Goal: Information Seeking & Learning: Learn about a topic

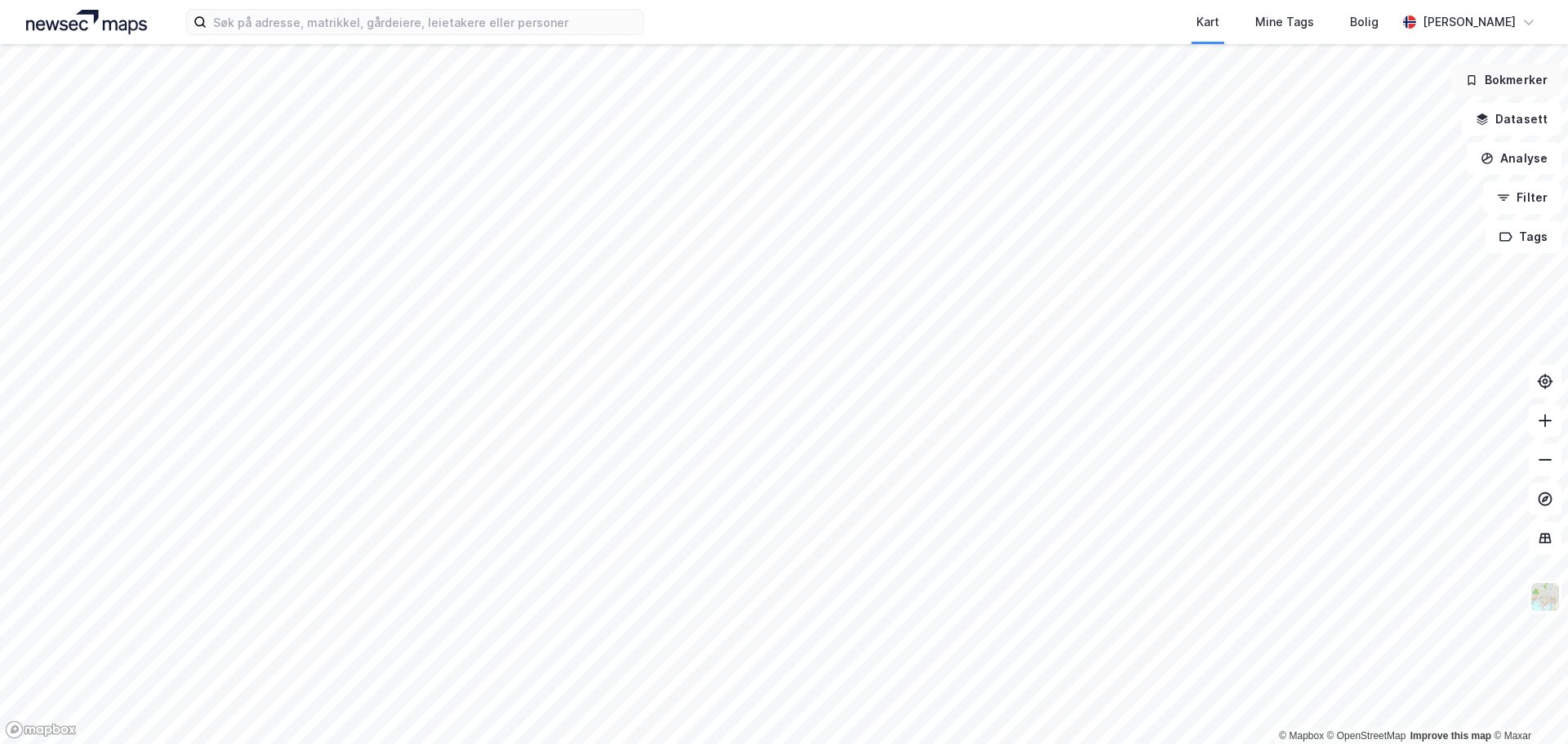
click at [1499, 85] on button "Bokmerker" at bounding box center [1506, 79] width 110 height 32
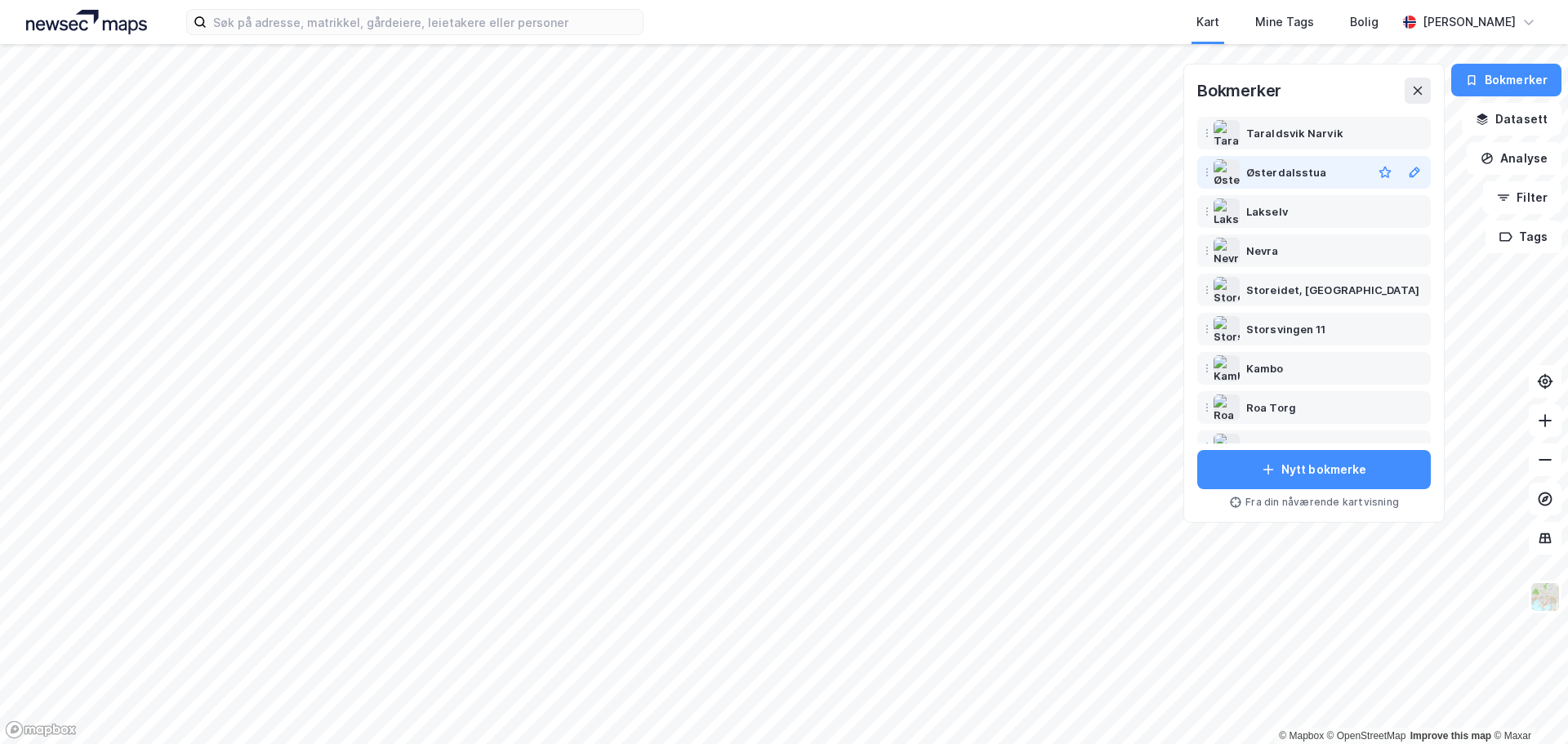
click at [1309, 172] on div "Østerdalsstua" at bounding box center [1286, 172] width 80 height 20
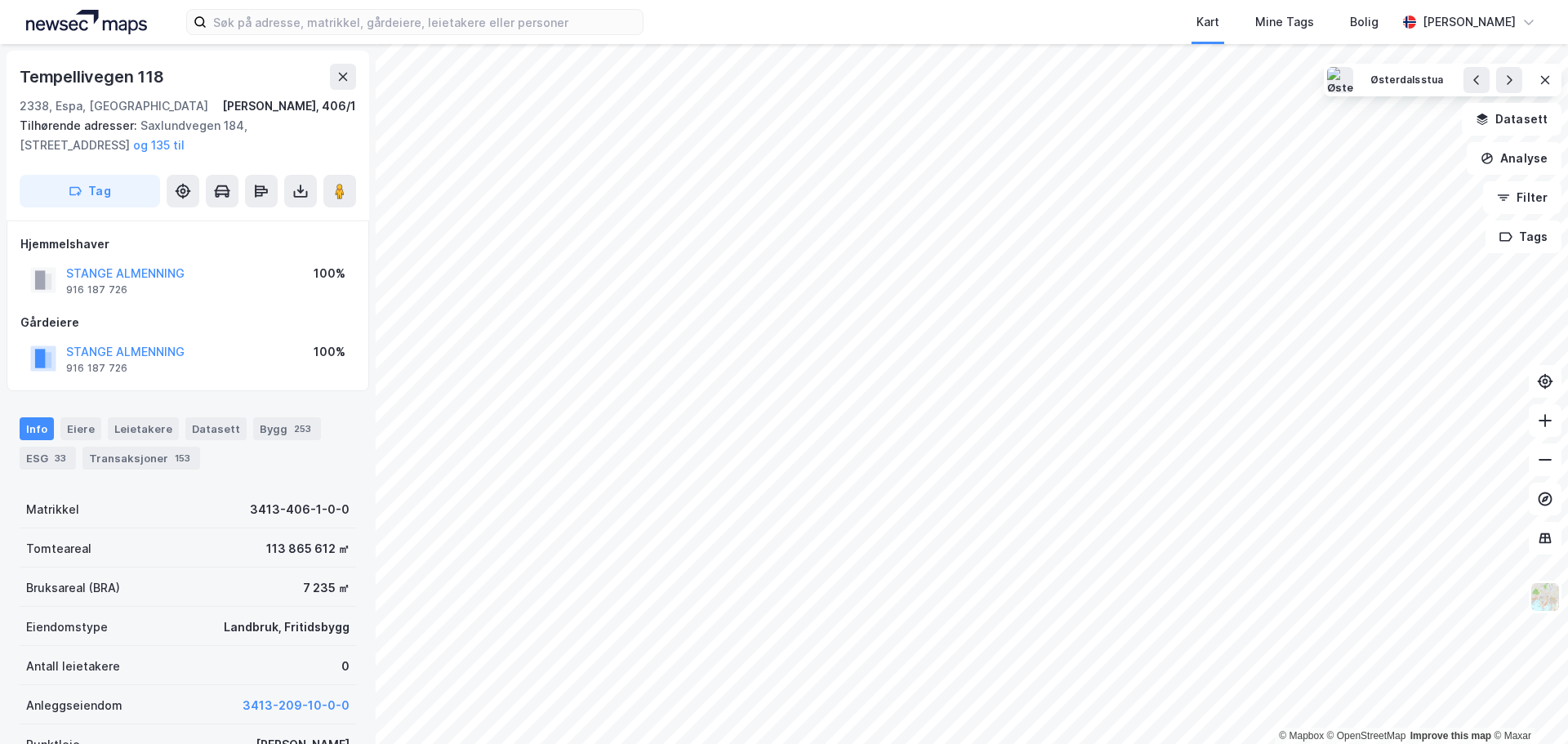
click at [271, 506] on div "© Mapbox © OpenStreetMap Improve this map © Maxar Tempellivegen 118 2338, [GEOG…" at bounding box center [784, 393] width 1568 height 700
click at [1411, 83] on div "Østerdalsstua" at bounding box center [1407, 80] width 72 height 14
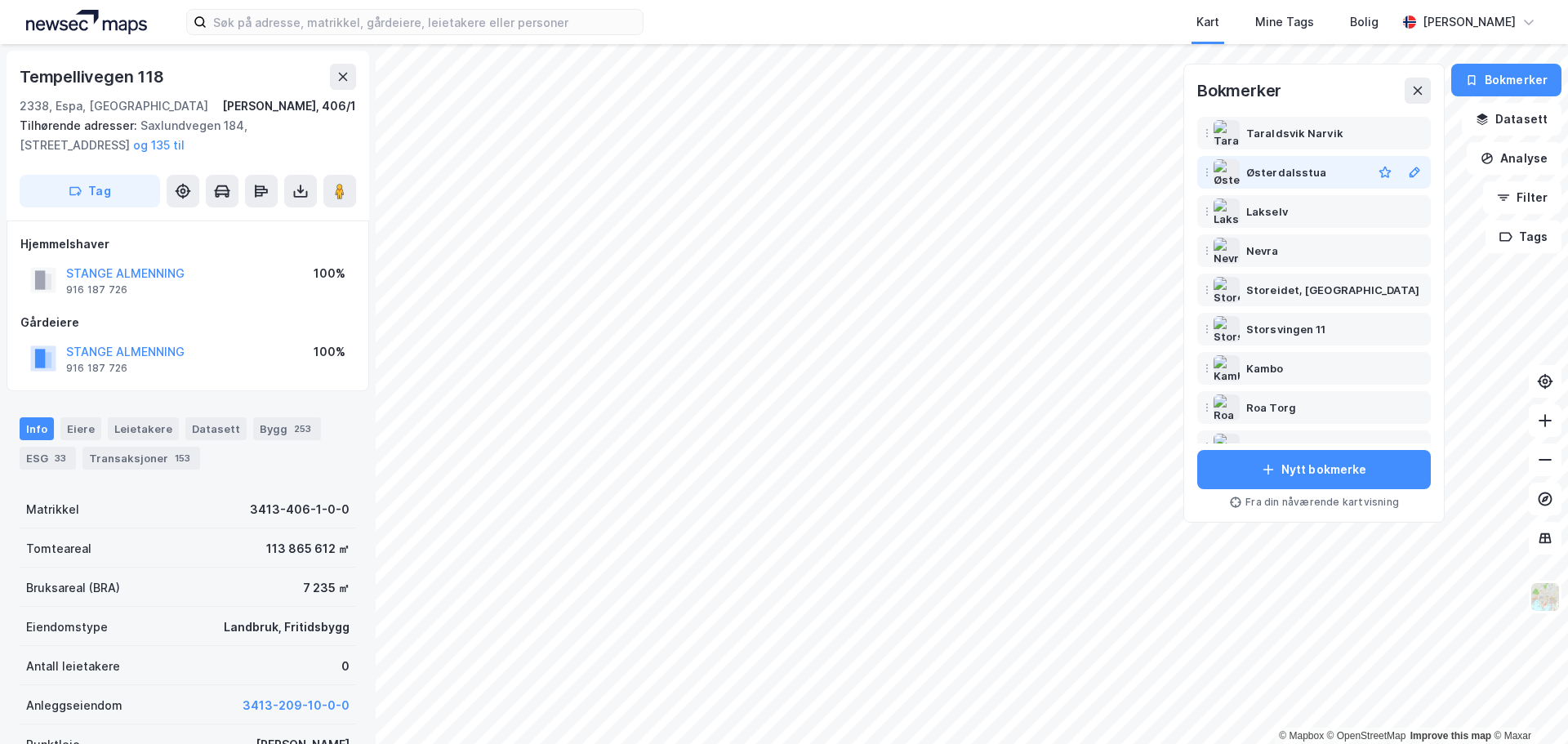
click at [1290, 175] on div "Østerdalsstua" at bounding box center [1286, 172] width 80 height 20
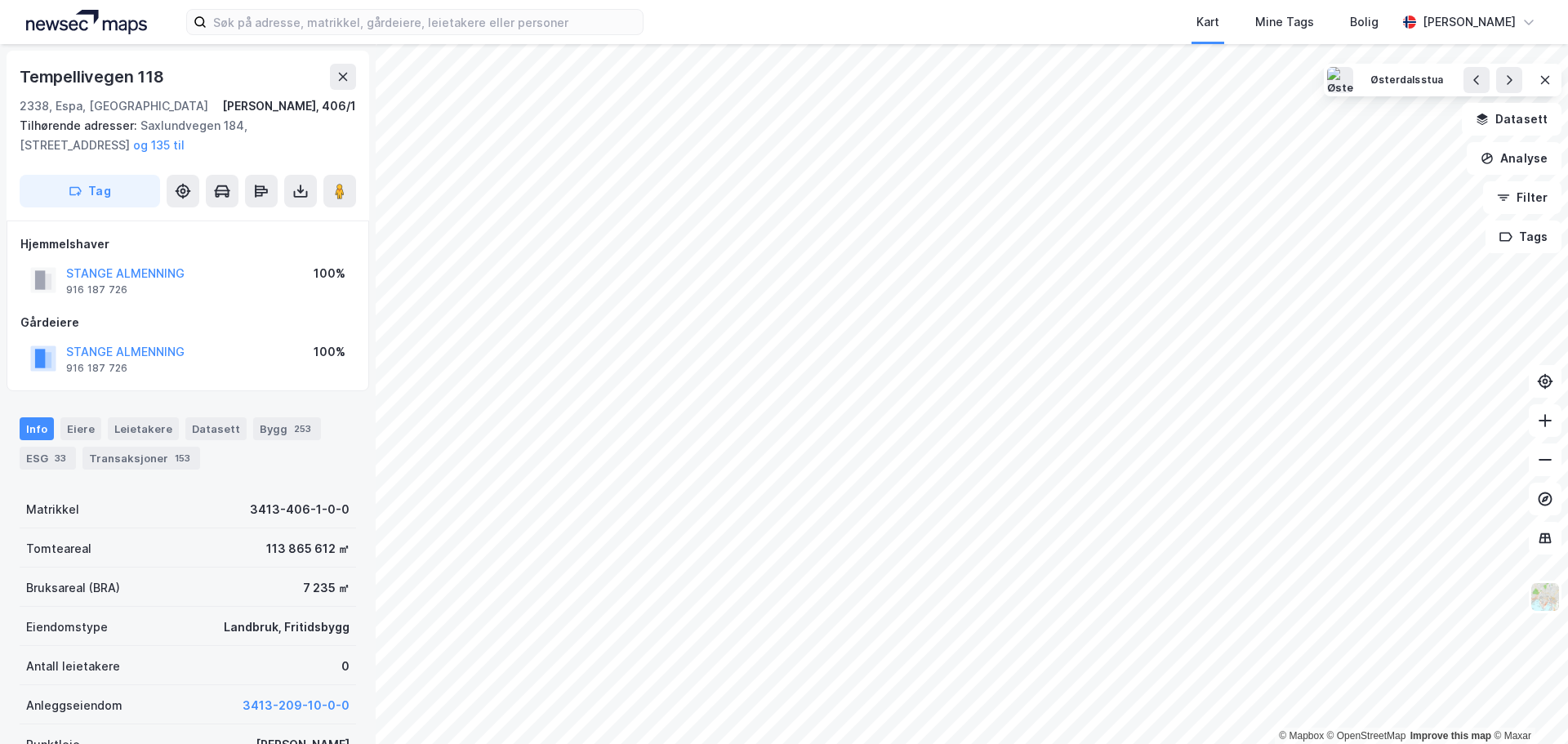
click at [882, 5] on div "Kart Mine Tags [PERSON_NAME] [PERSON_NAME] © Mapbox © OpenStreetMap Improve thi…" at bounding box center [784, 372] width 1568 height 744
click at [1411, 78] on div "Østerdalsstua" at bounding box center [1407, 80] width 72 height 14
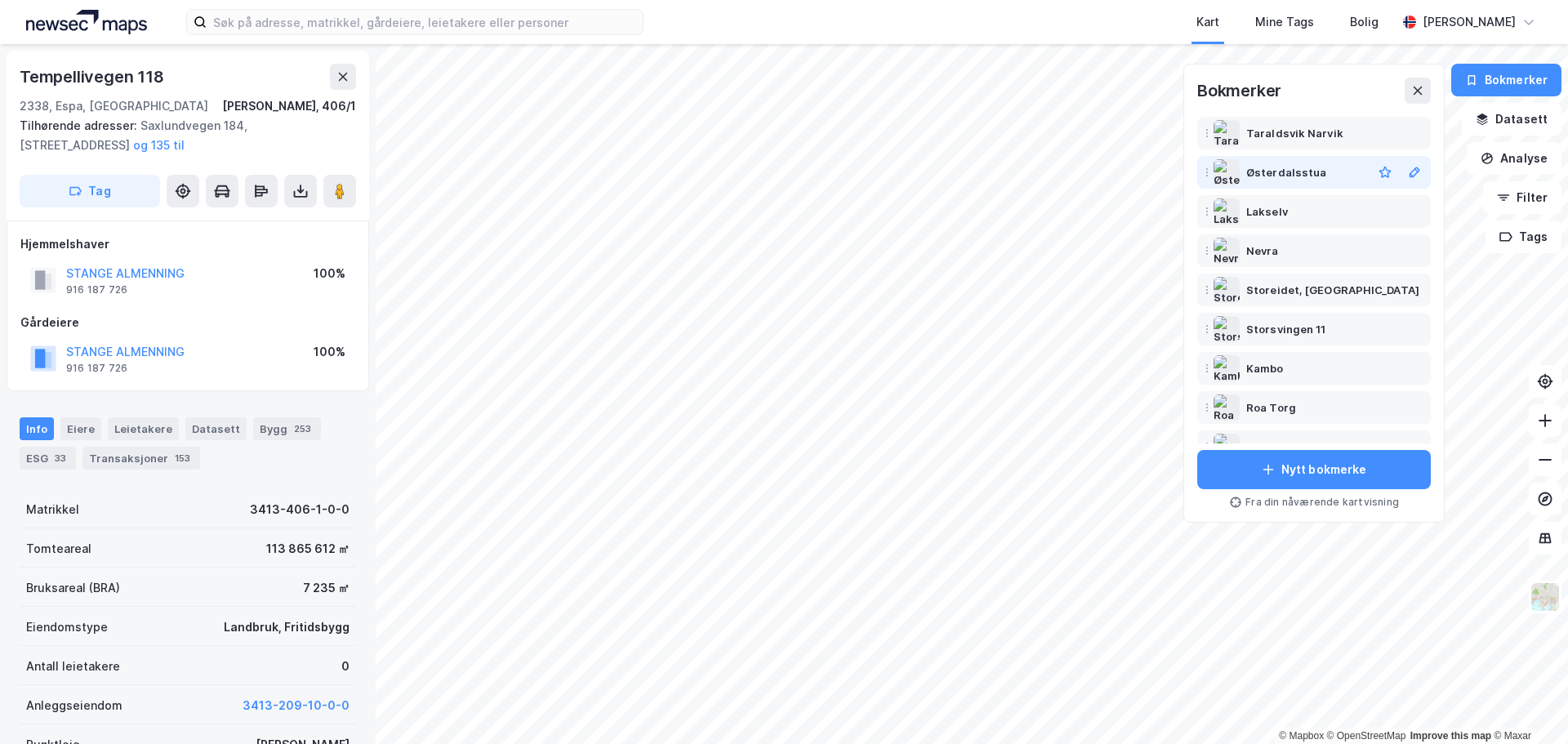
click at [1294, 175] on div "Østerdalsstua" at bounding box center [1286, 172] width 80 height 20
